Goal: Task Accomplishment & Management: Use online tool/utility

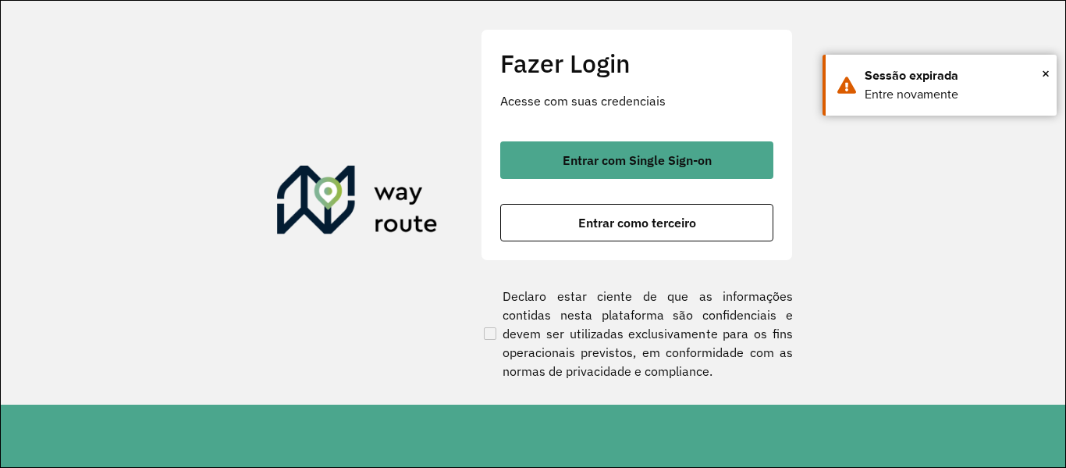
click at [578, 218] on span "Entrar como terceiro" at bounding box center [637, 222] width 118 height 12
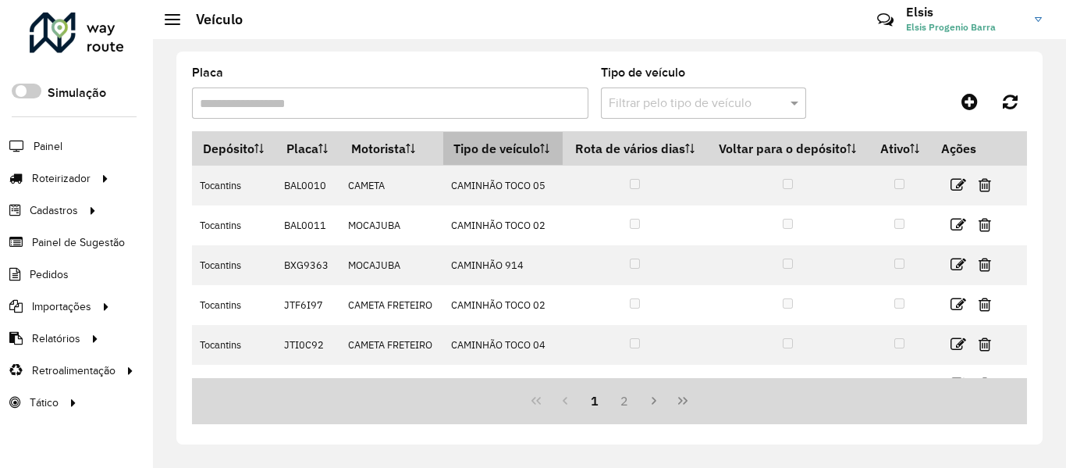
click at [463, 154] on th "Tipo de veículo" at bounding box center [503, 149] width 120 height 34
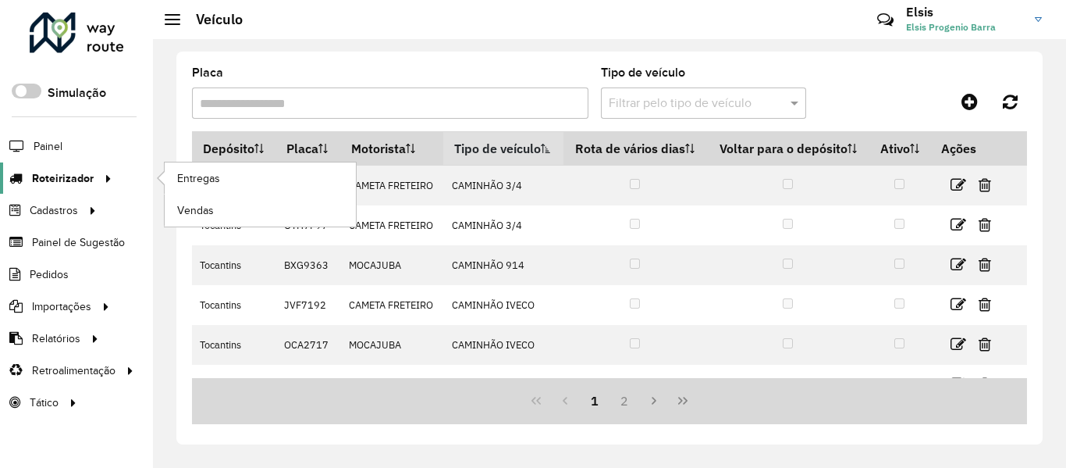
click at [83, 165] on link "Roteirizador" at bounding box center [58, 177] width 117 height 31
click at [192, 175] on span "Entregas" at bounding box center [199, 178] width 44 height 16
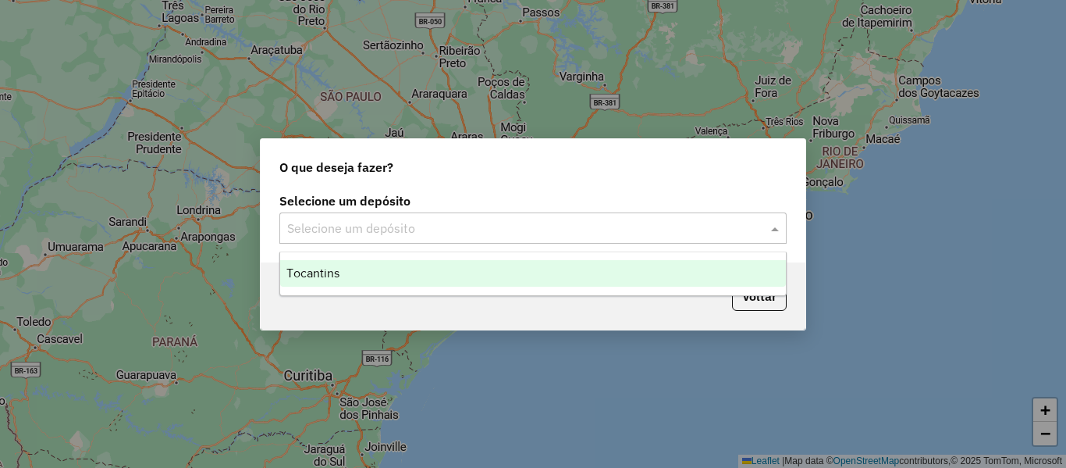
click at [685, 238] on div "Selecione um depósito" at bounding box center [532, 227] width 507 height 31
click at [514, 276] on div "Tocantins" at bounding box center [533, 273] width 506 height 27
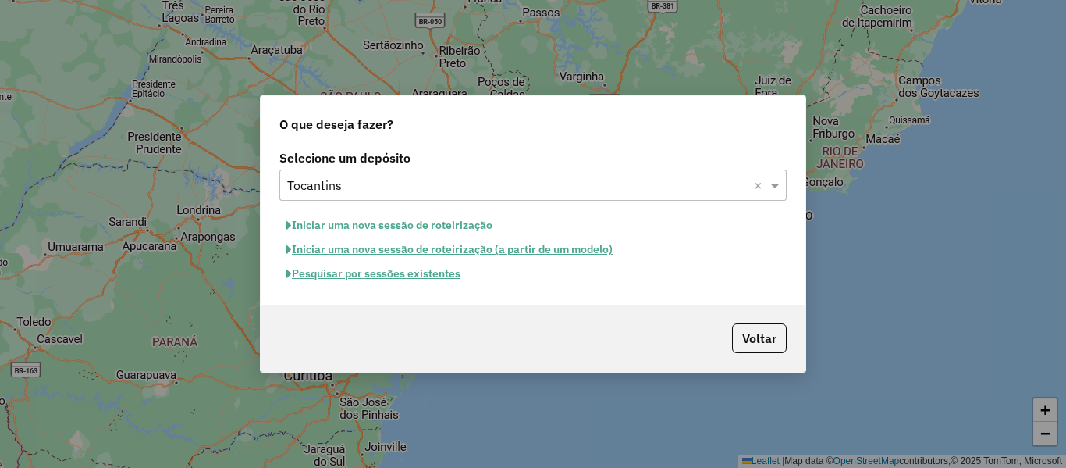
click at [446, 270] on button "Pesquisar por sessões existentes" at bounding box center [373, 273] width 188 height 24
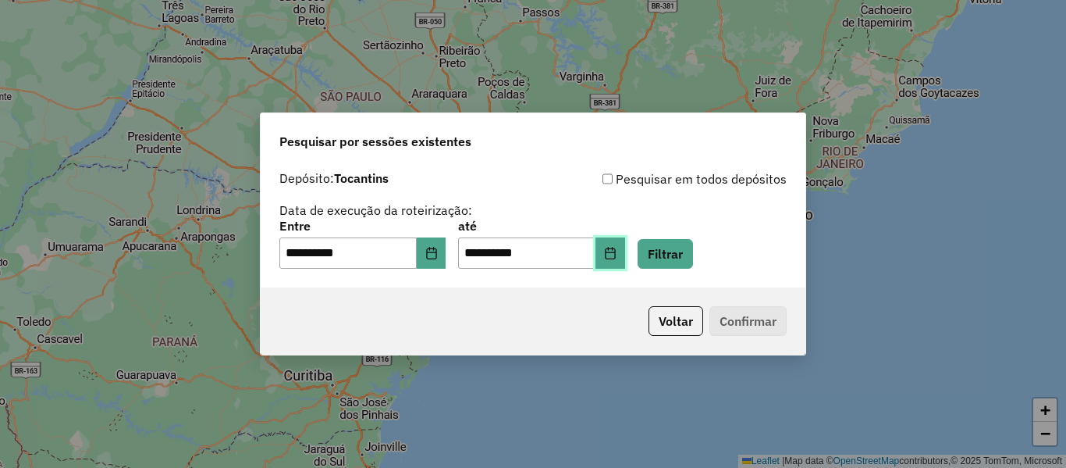
click at [625, 261] on button "Choose Date" at bounding box center [611, 252] width 30 height 31
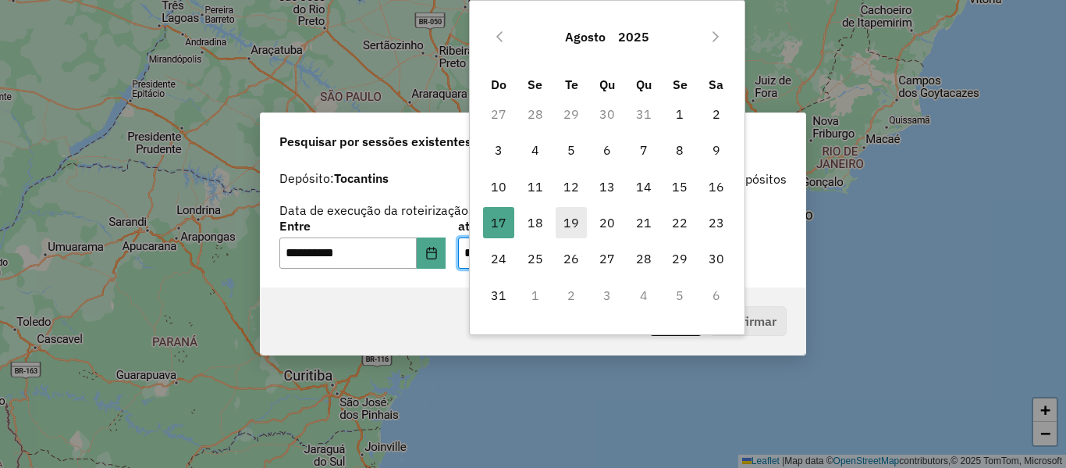
click at [561, 215] on span "19" at bounding box center [571, 222] width 31 height 31
type input "**********"
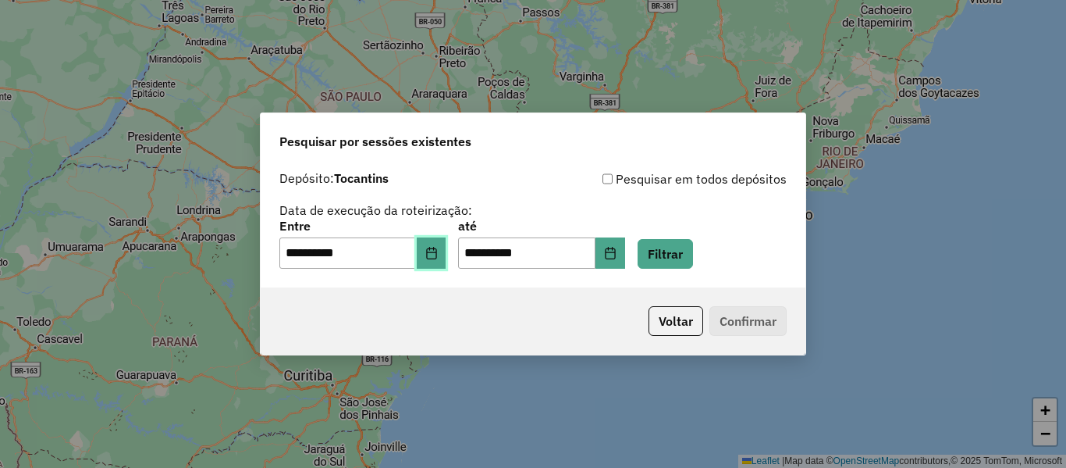
click at [443, 244] on button "Choose Date" at bounding box center [432, 252] width 30 height 31
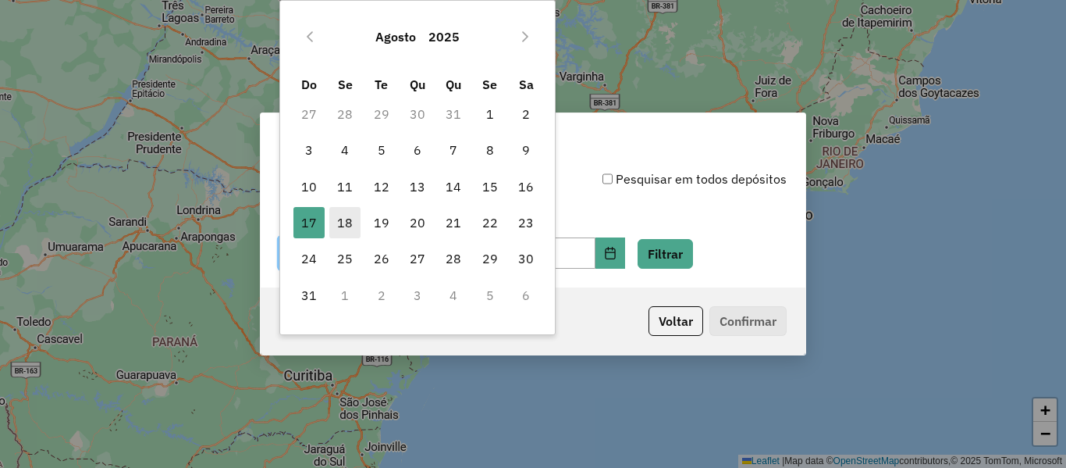
click at [349, 222] on span "18" at bounding box center [344, 222] width 31 height 31
type input "**********"
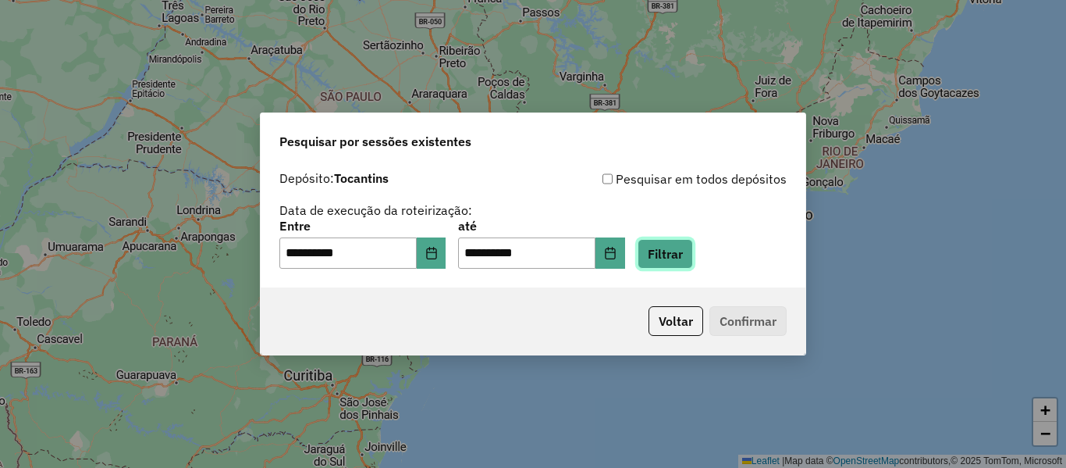
click at [673, 262] on button "Filtrar" at bounding box center [665, 254] width 55 height 30
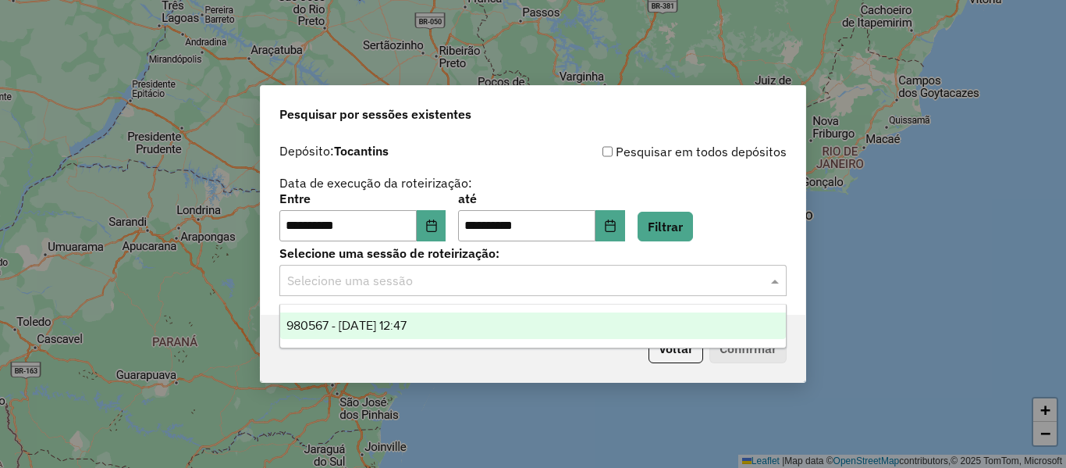
click at [493, 292] on div "Selecione uma sessão" at bounding box center [532, 280] width 507 height 31
click at [439, 324] on div "980567 - 18/08/2025 12:47" at bounding box center [533, 325] width 506 height 27
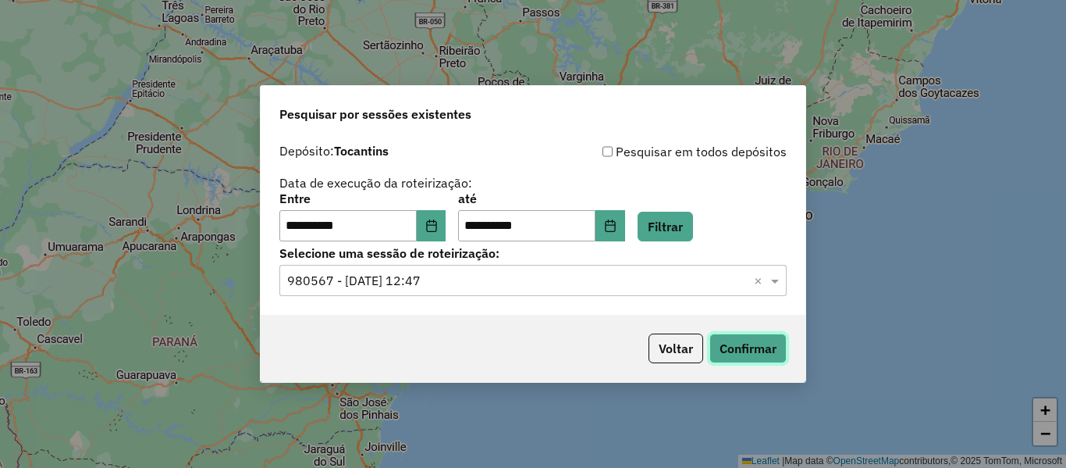
click at [769, 354] on button "Confirmar" at bounding box center [748, 348] width 77 height 30
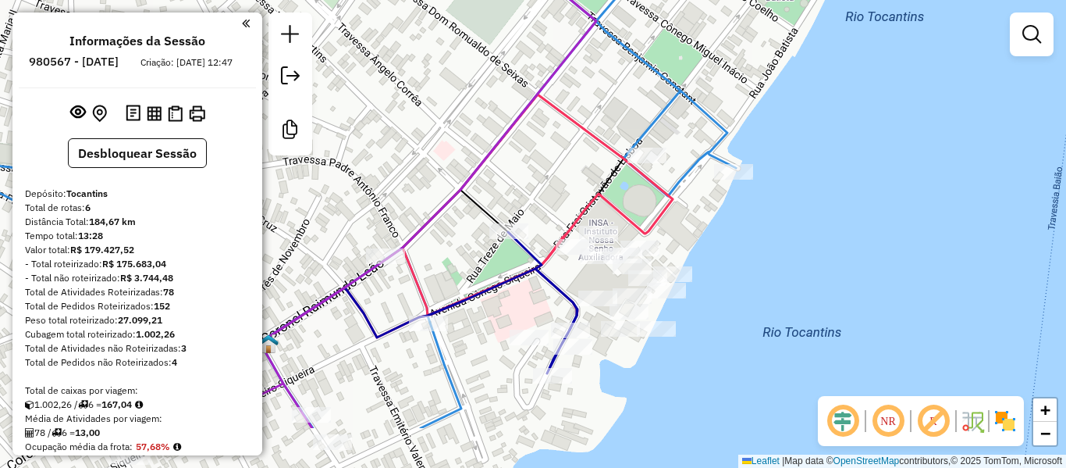
drag, startPoint x: 595, startPoint y: 178, endPoint x: 511, endPoint y: 91, distance: 120.9
click at [511, 91] on div "Janela de atendimento Grade de atendimento Capacidade Transportadoras Veículos …" at bounding box center [533, 234] width 1066 height 468
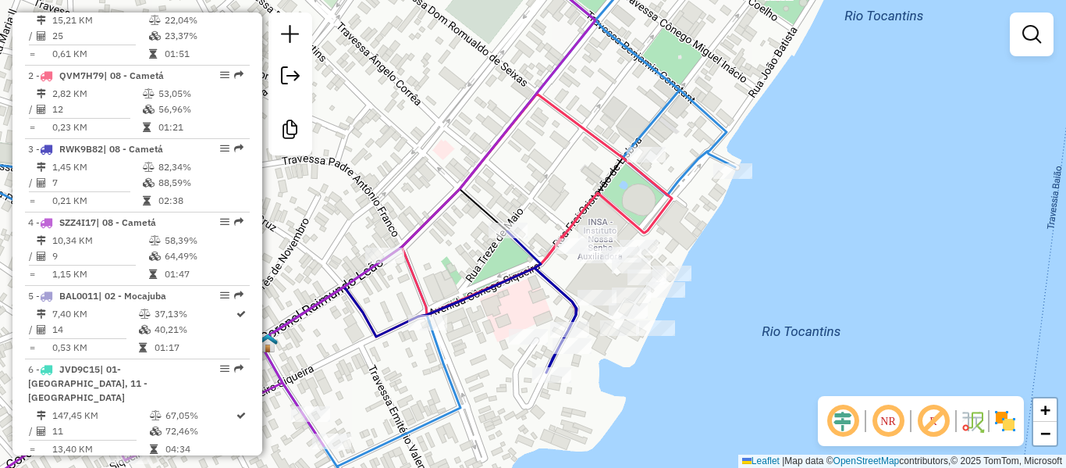
scroll to position [622, 0]
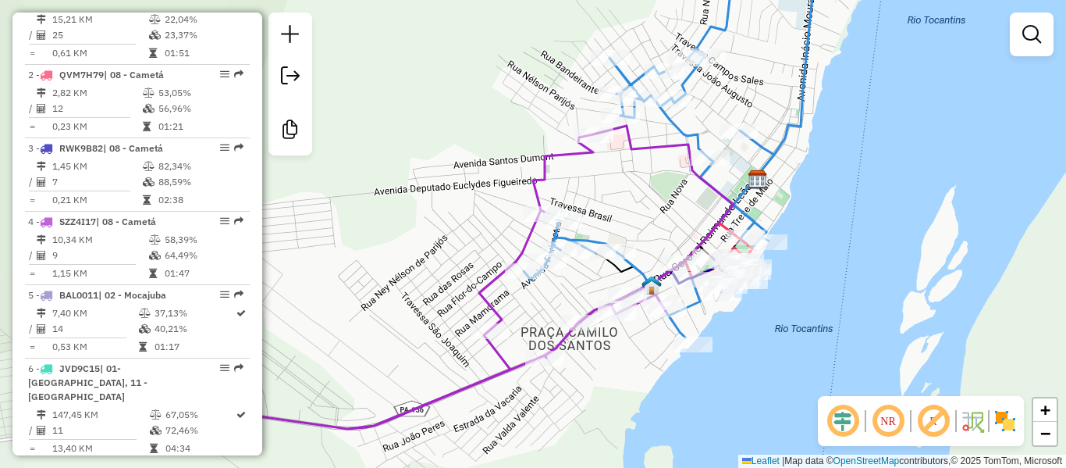
drag, startPoint x: 438, startPoint y: 189, endPoint x: 685, endPoint y: 196, distance: 247.5
click at [685, 196] on div "Janela de atendimento Grade de atendimento Capacidade Transportadoras Veículos …" at bounding box center [533, 234] width 1066 height 468
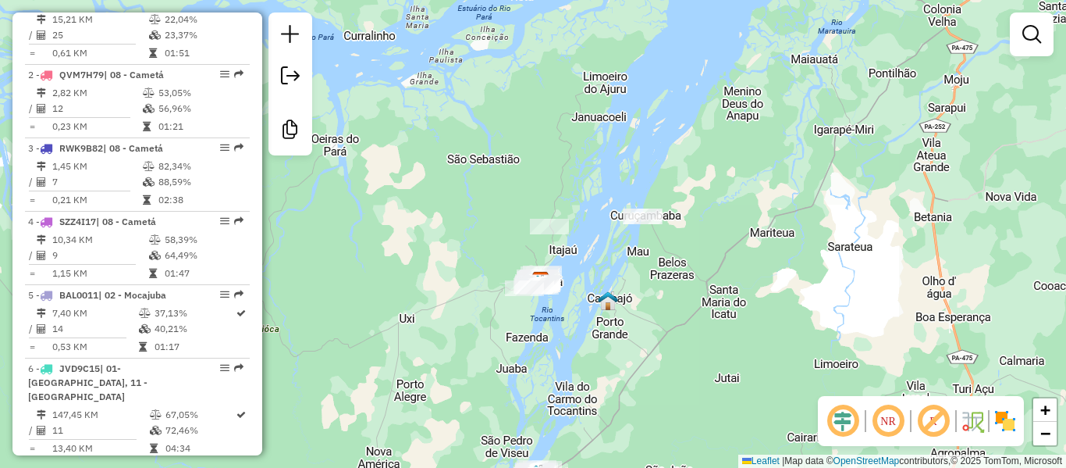
drag, startPoint x: 748, startPoint y: 272, endPoint x: 649, endPoint y: 261, distance: 98.9
click at [649, 261] on div "Janela de atendimento Grade de atendimento Capacidade Transportadoras Veículos …" at bounding box center [533, 234] width 1066 height 468
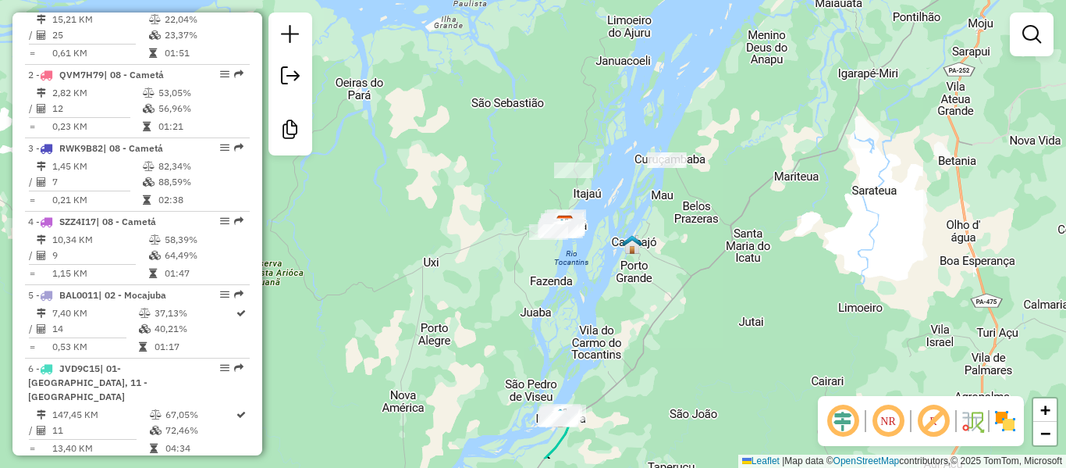
drag, startPoint x: 649, startPoint y: 364, endPoint x: 674, endPoint y: 308, distance: 61.2
click at [674, 308] on div "Janela de atendimento Grade de atendimento Capacidade Transportadoras Veículos …" at bounding box center [533, 234] width 1066 height 468
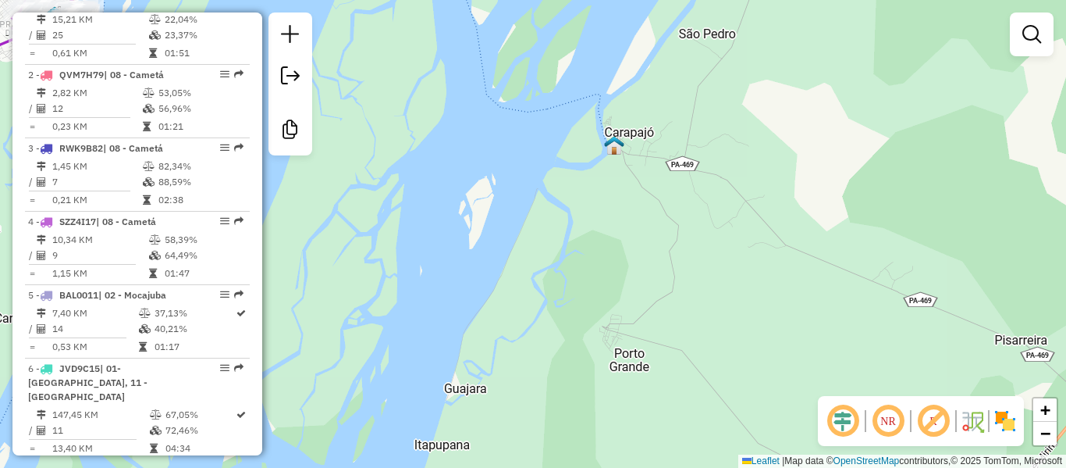
drag, startPoint x: 635, startPoint y: 258, endPoint x: 891, endPoint y: 324, distance: 264.3
click at [891, 324] on div "Janela de atendimento Grade de atendimento Capacidade Transportadoras Veículos …" at bounding box center [533, 234] width 1066 height 468
